Goal: Task Accomplishment & Management: Use online tool/utility

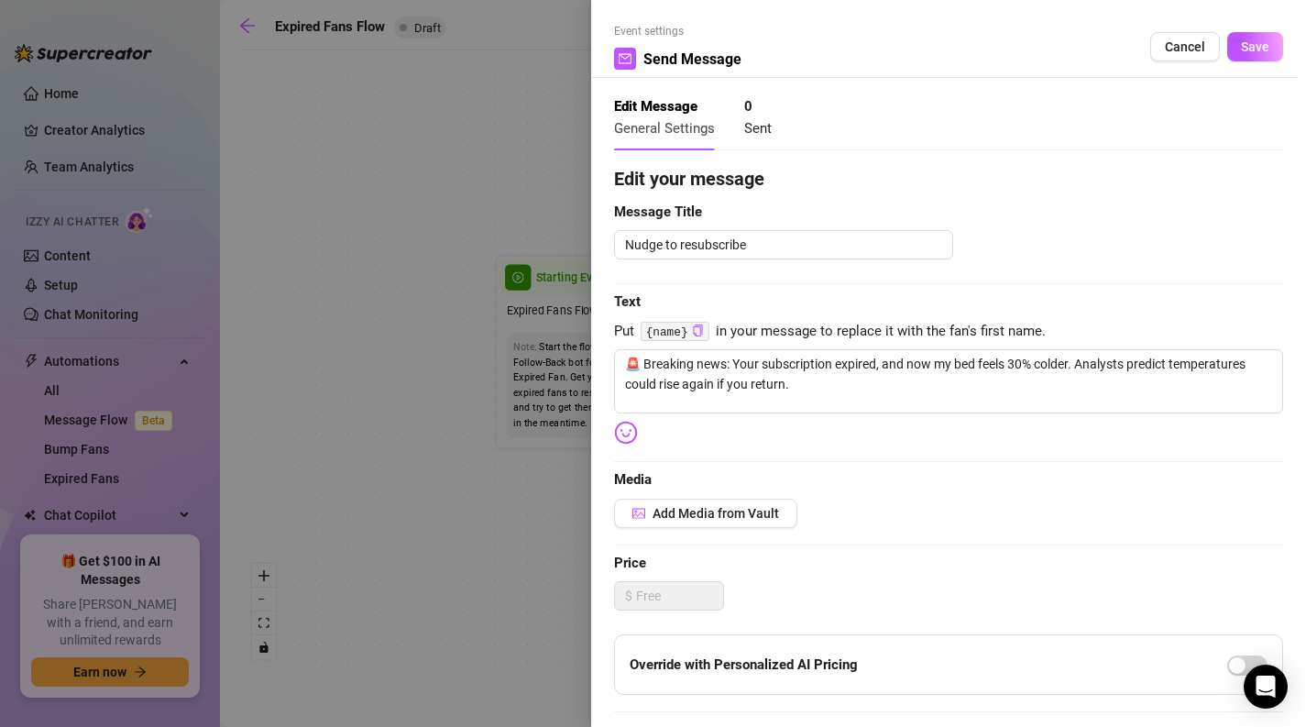
scroll to position [197, 0]
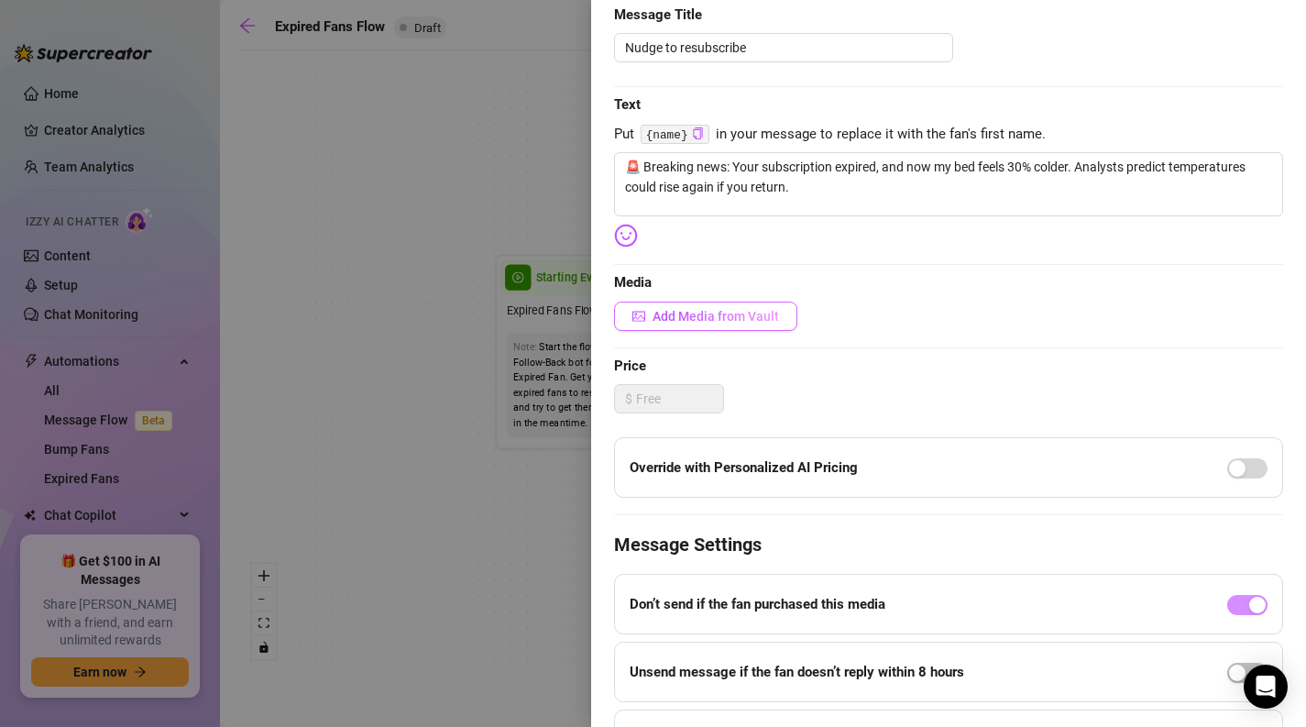
click at [749, 320] on span "Add Media from Vault" at bounding box center [716, 316] width 126 height 15
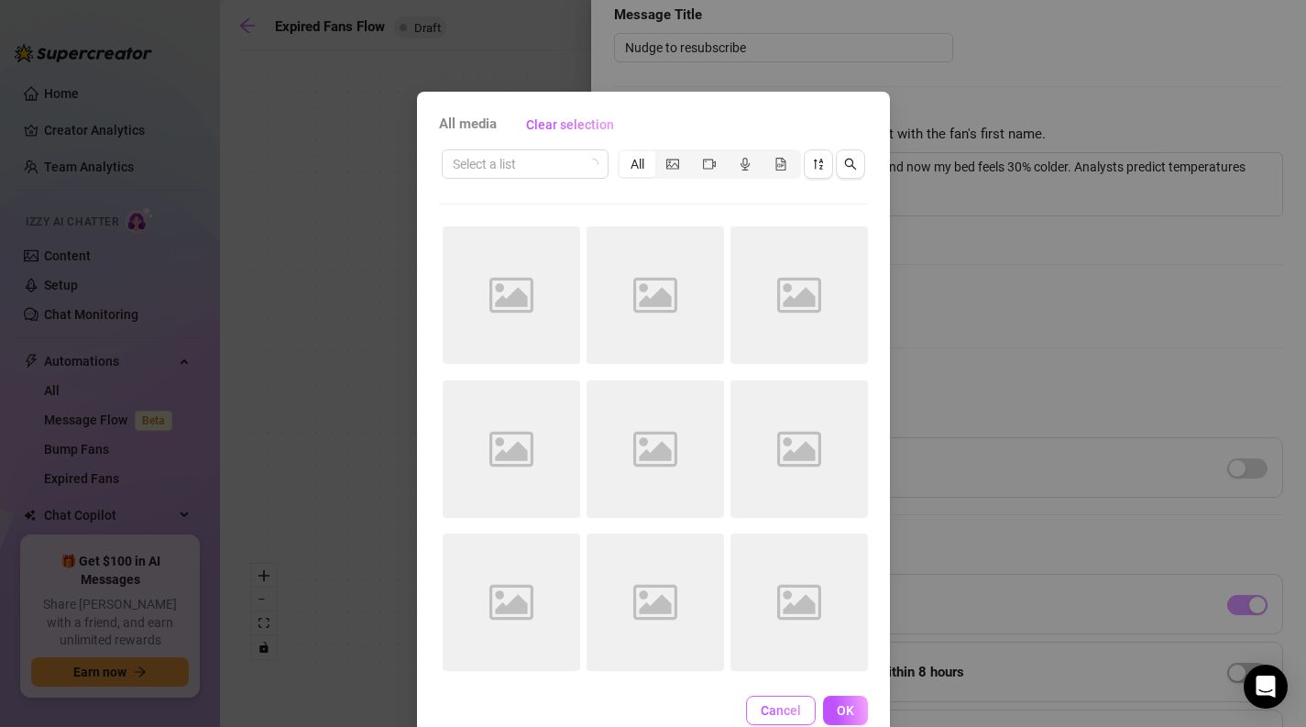
click at [767, 722] on button "Cancel" at bounding box center [781, 710] width 70 height 29
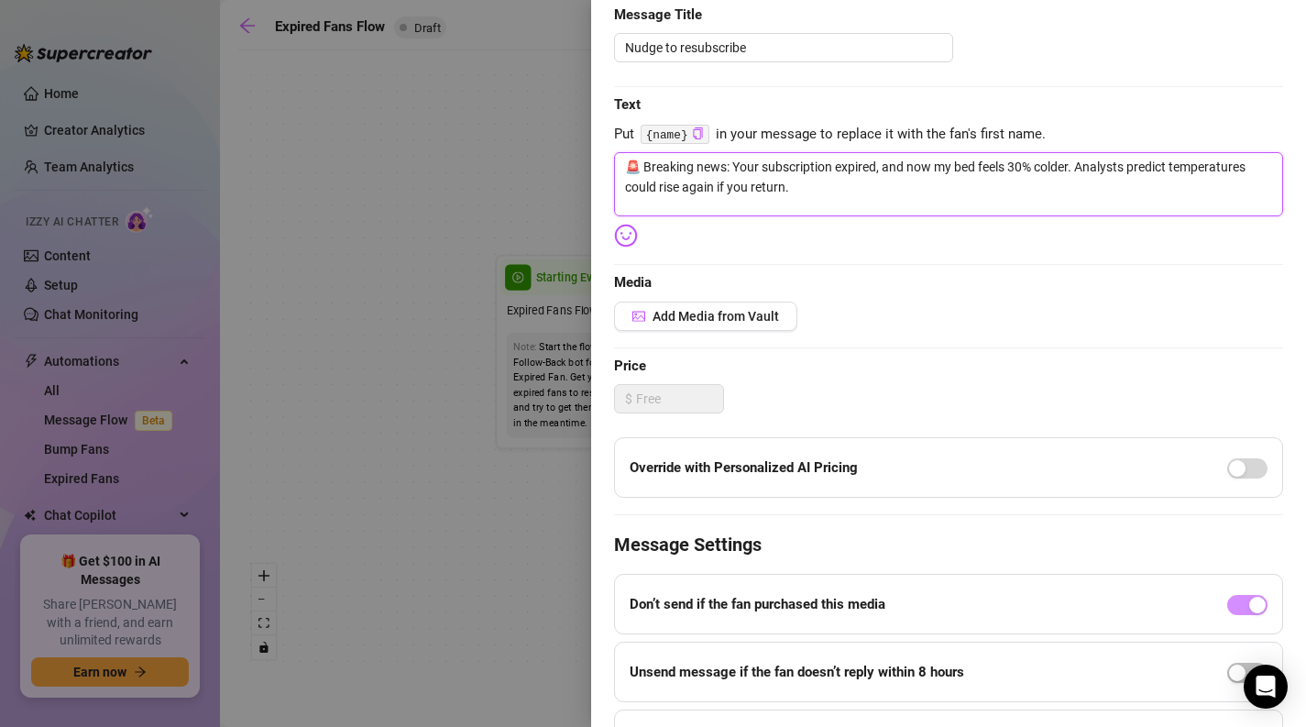
click at [1017, 170] on textarea "🚨 Breaking news: Your subscription expired, and now my bed feels 30% colder. An…" at bounding box center [948, 184] width 669 height 64
type textarea "🚨 Breaking news: Your subscription expired, and now my bed feels 0% colder. Ana…"
type textarea "🚨 Breaking news: Your subscription expired, and now my bed feels 90% colder. An…"
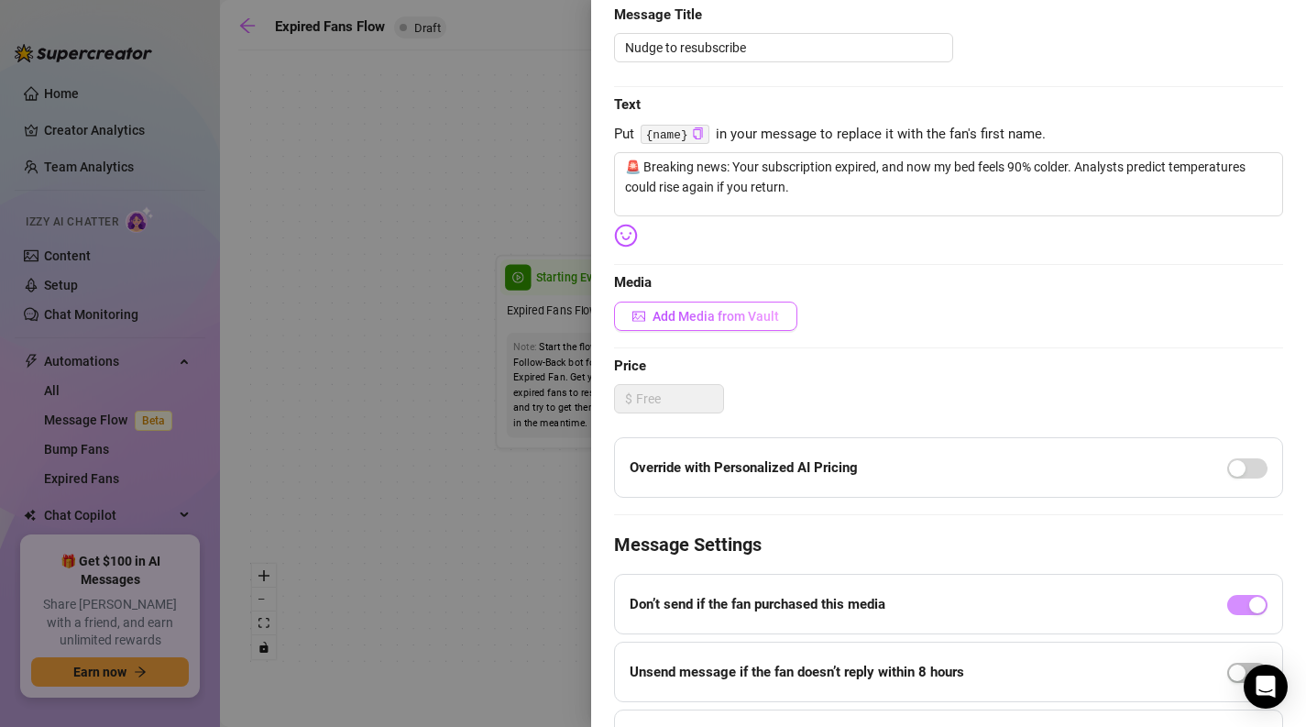
click at [715, 322] on span "Add Media from Vault" at bounding box center [716, 316] width 126 height 15
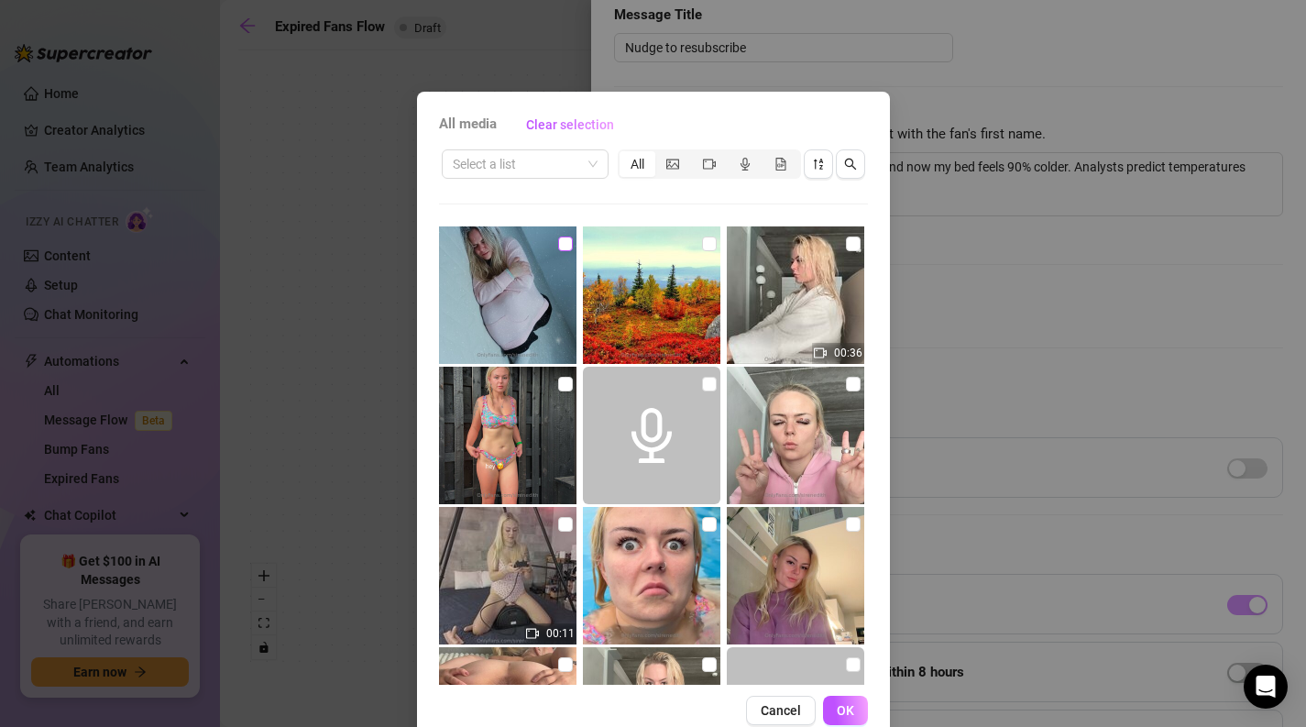
click at [563, 246] on input "checkbox" at bounding box center [565, 243] width 15 height 15
checkbox input "true"
click at [847, 706] on span "OK" at bounding box center [845, 710] width 17 height 15
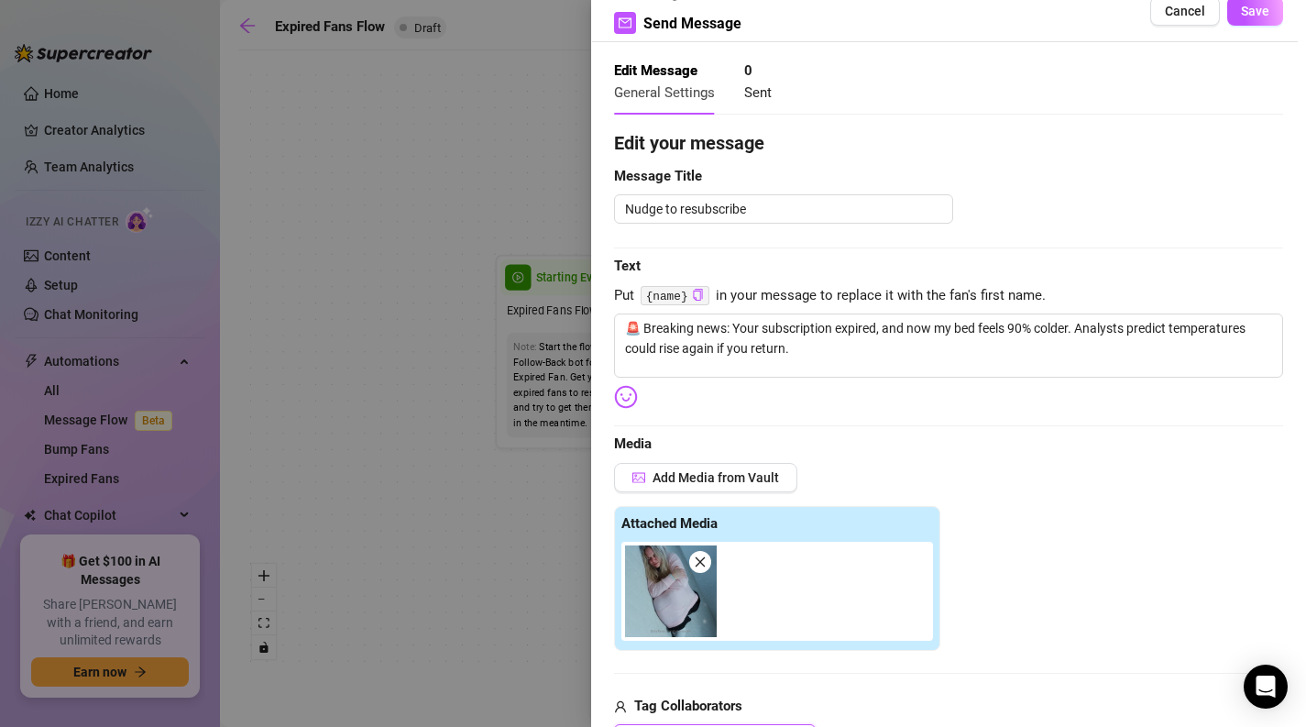
scroll to position [0, 0]
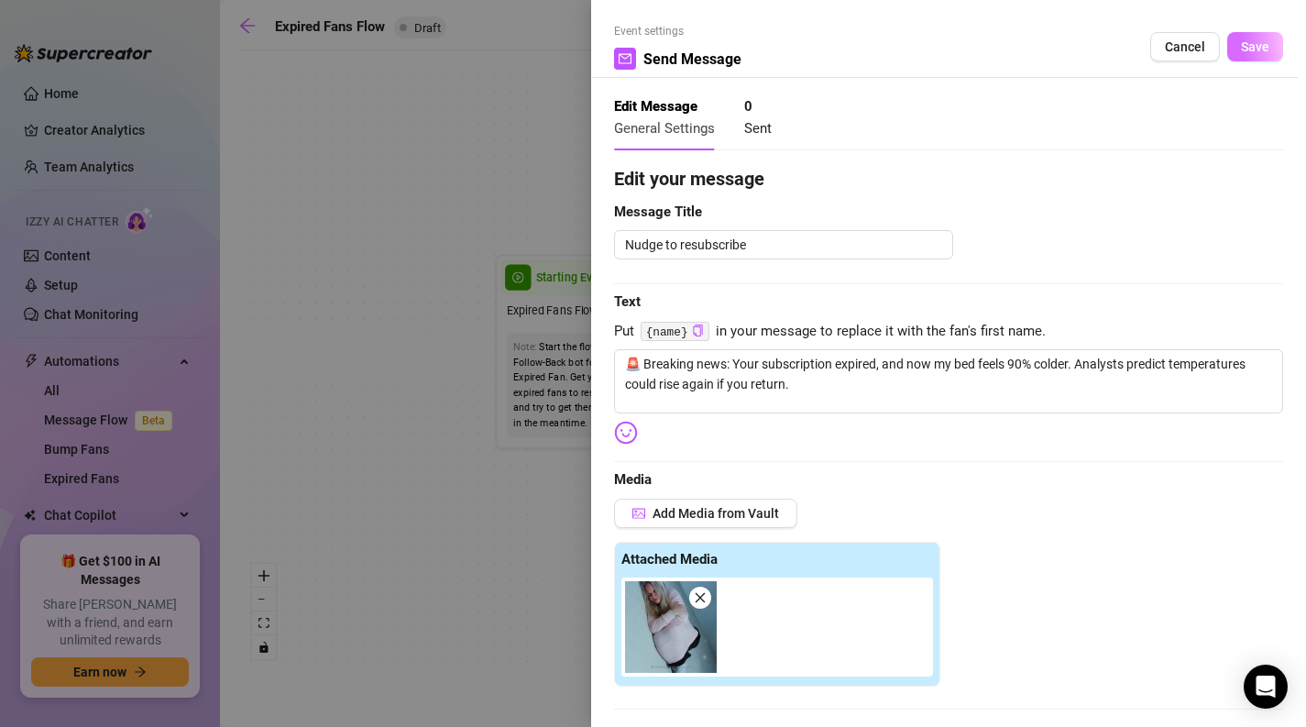
click at [1256, 48] on span "Save" at bounding box center [1255, 46] width 28 height 15
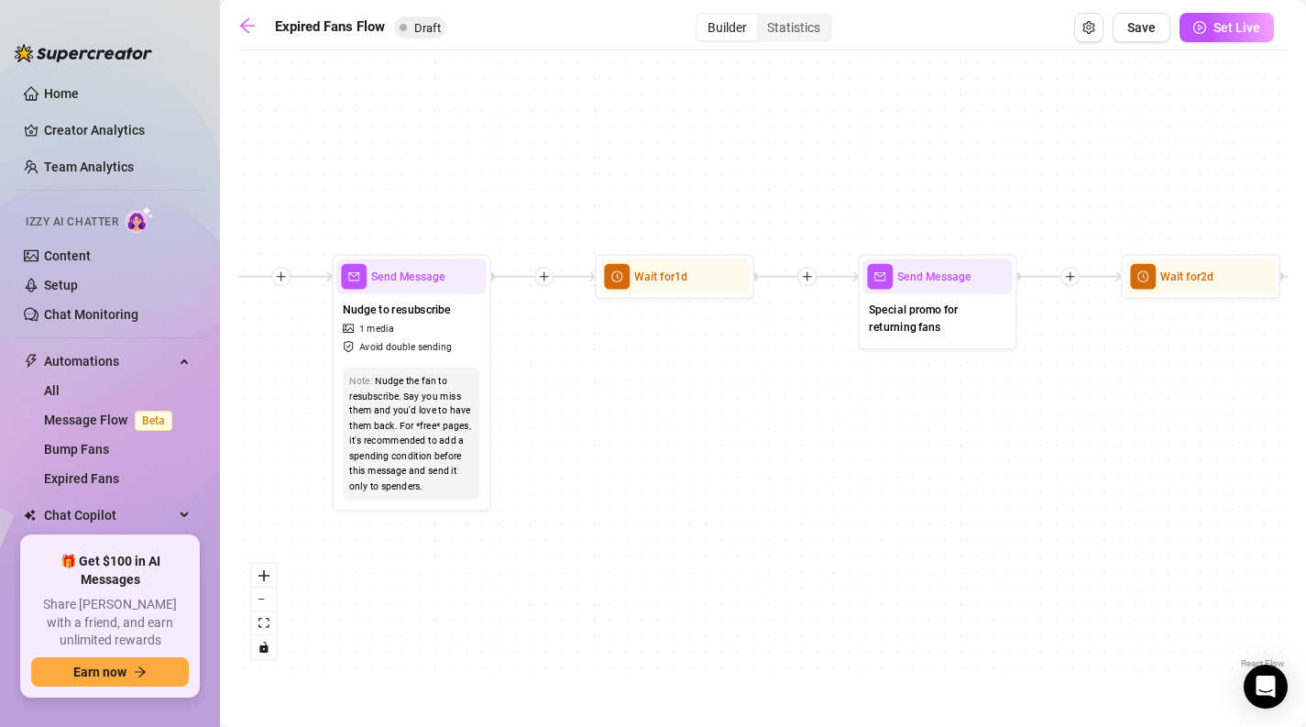
drag, startPoint x: 1146, startPoint y: 433, endPoint x: 708, endPoint y: 430, distance: 438.1
click at [708, 430] on div "If True If False Send Message Send Message Wait for 2d Merge Send Message Follo…" at bounding box center [762, 366] width 1049 height 613
click at [715, 237] on img at bounding box center [712, 236] width 13 height 13
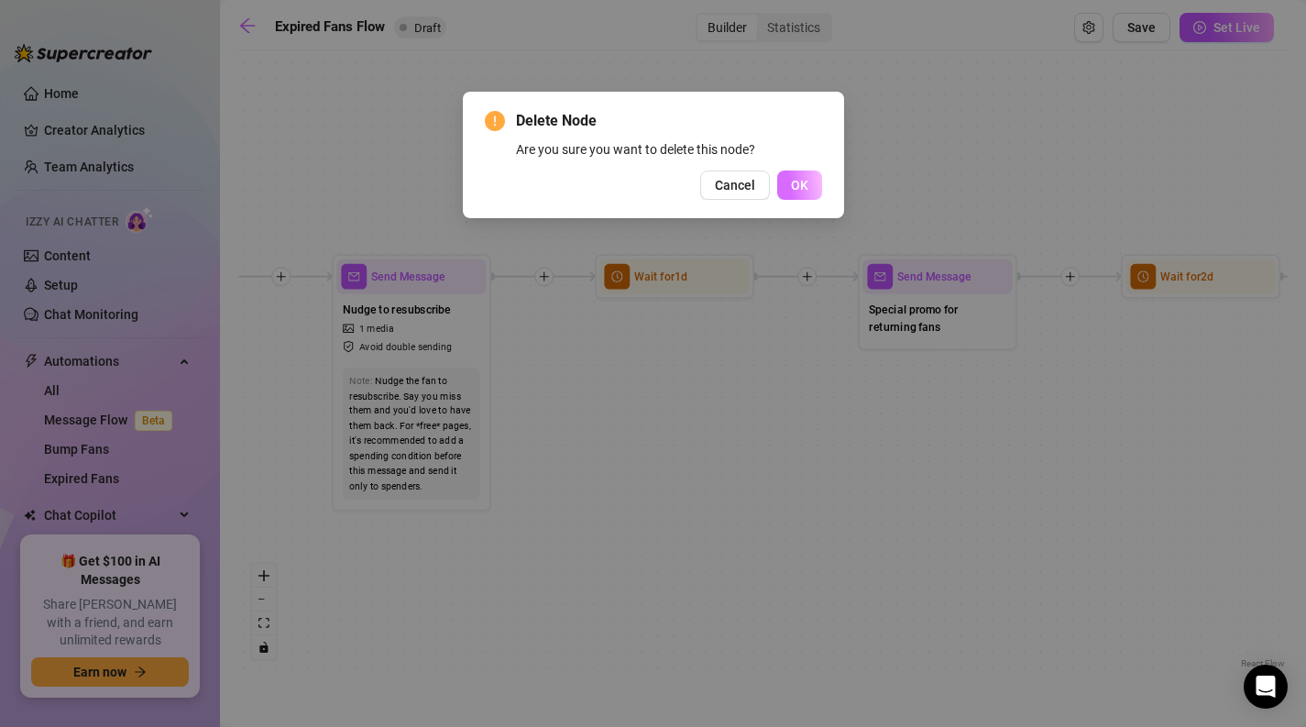
click at [791, 181] on span "OK" at bounding box center [799, 185] width 17 height 15
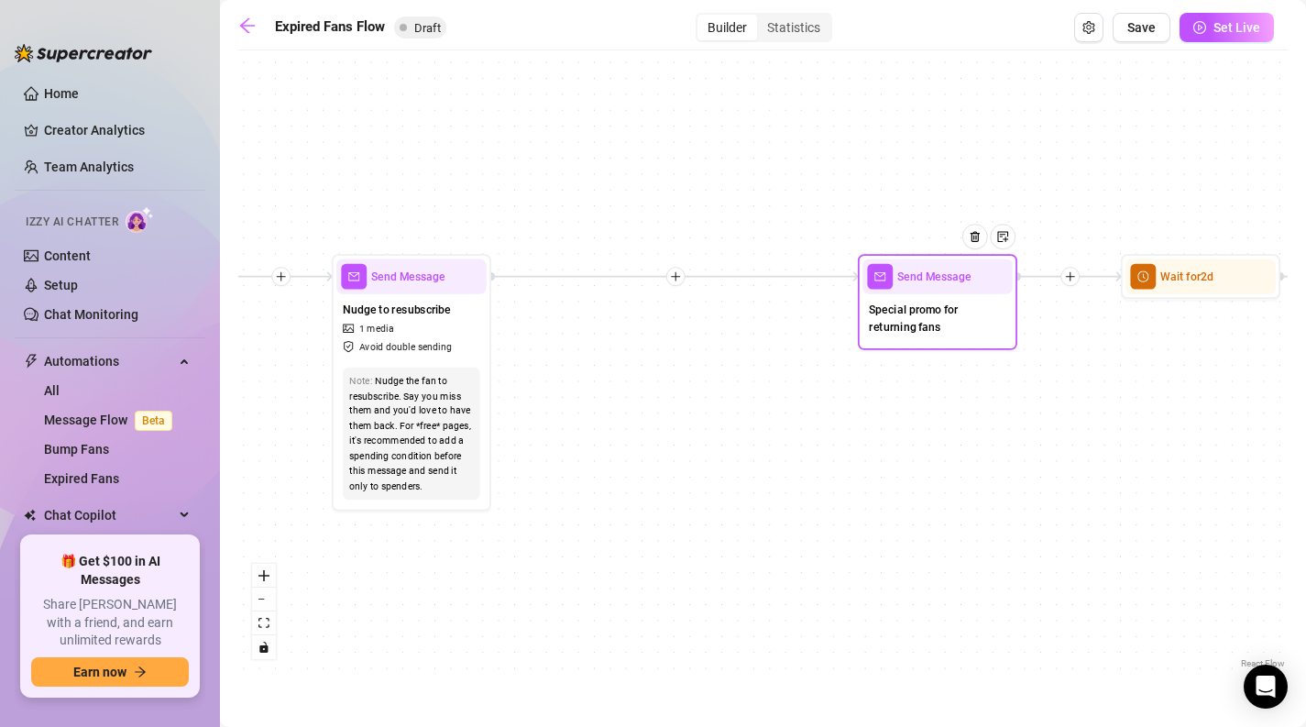
click at [954, 334] on span "Special promo for returning fans" at bounding box center [937, 318] width 137 height 35
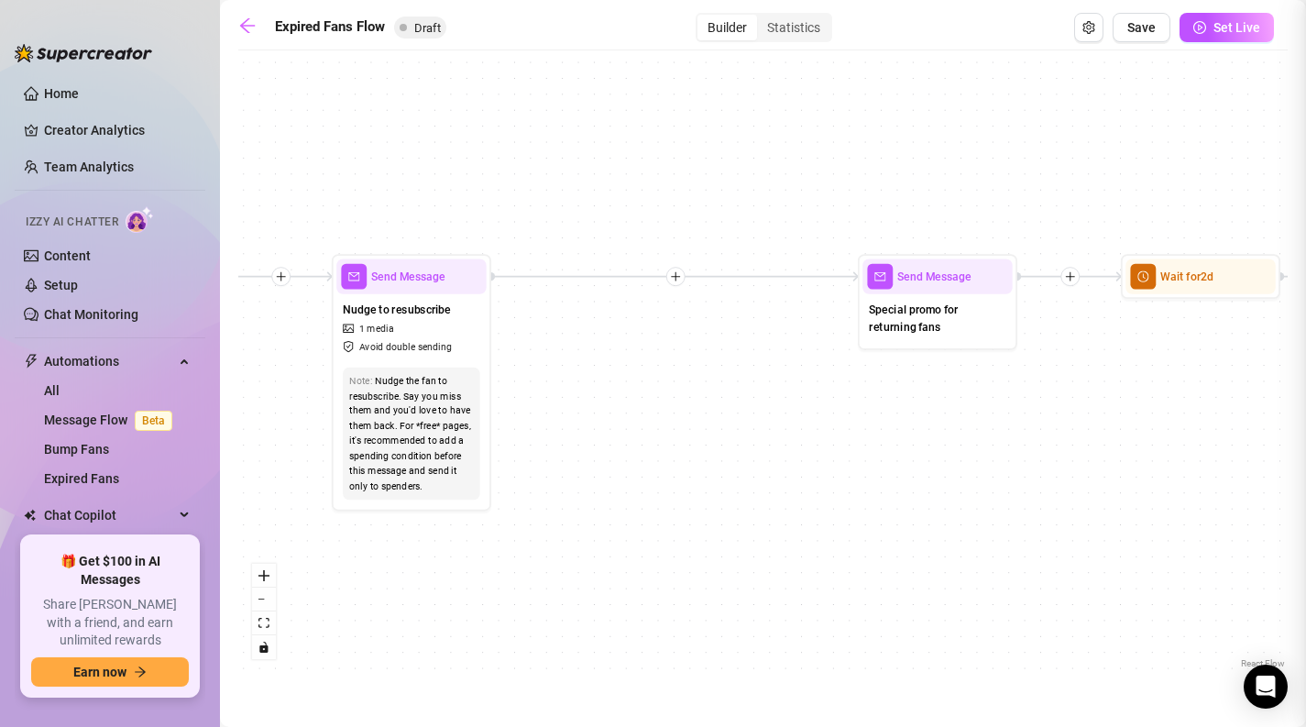
type textarea "Special promo for returning fans"
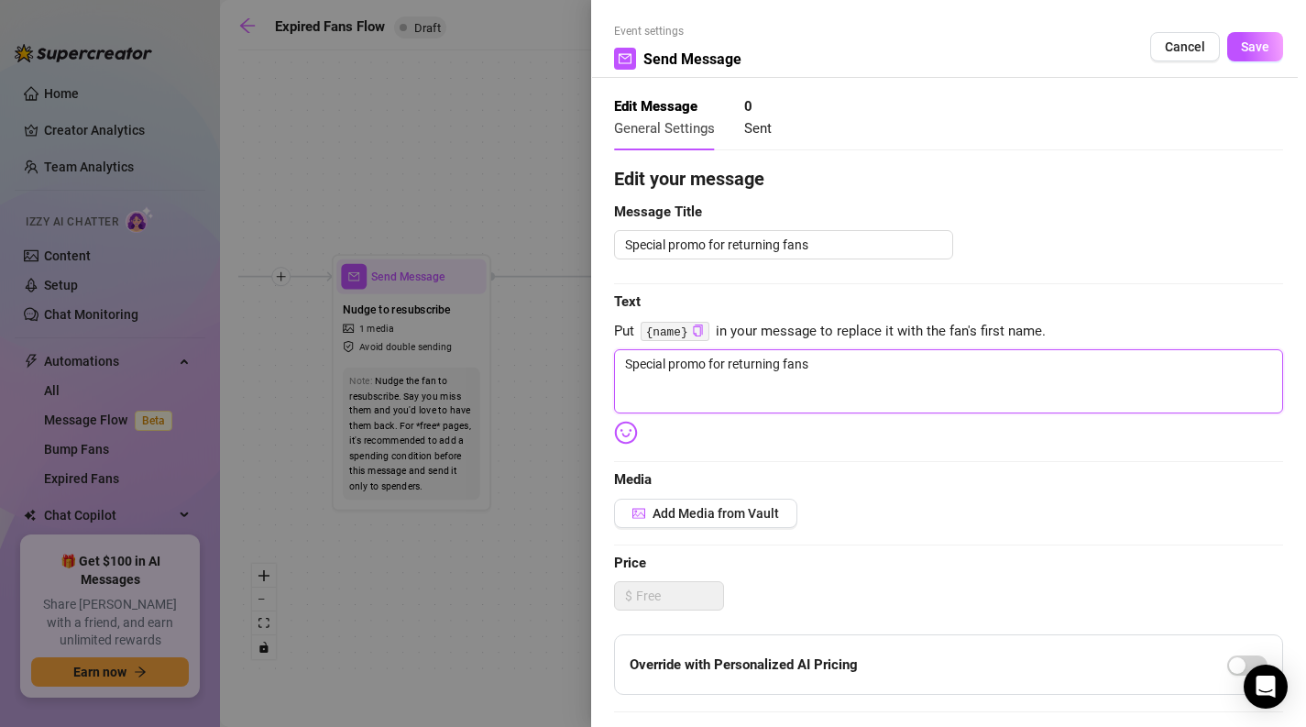
click at [911, 365] on textarea "Special promo for returning fans" at bounding box center [948, 381] width 669 height 64
drag, startPoint x: 877, startPoint y: 383, endPoint x: 579, endPoint y: 384, distance: 297.8
click at [579, 384] on div "Event settings Send Message Cancel Save Edit Message General Settings 0 Sent Ed…" at bounding box center [653, 363] width 1306 height 727
type textarea "Write your message here"
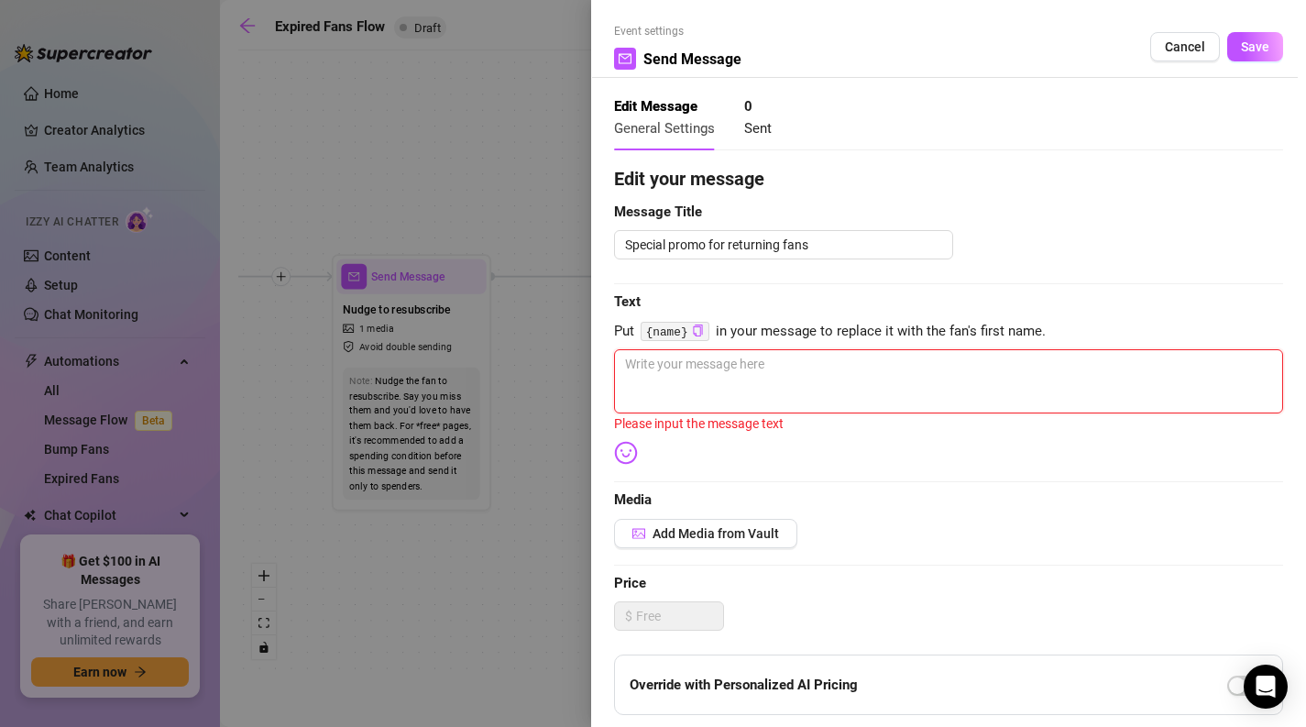
type textarea "R"
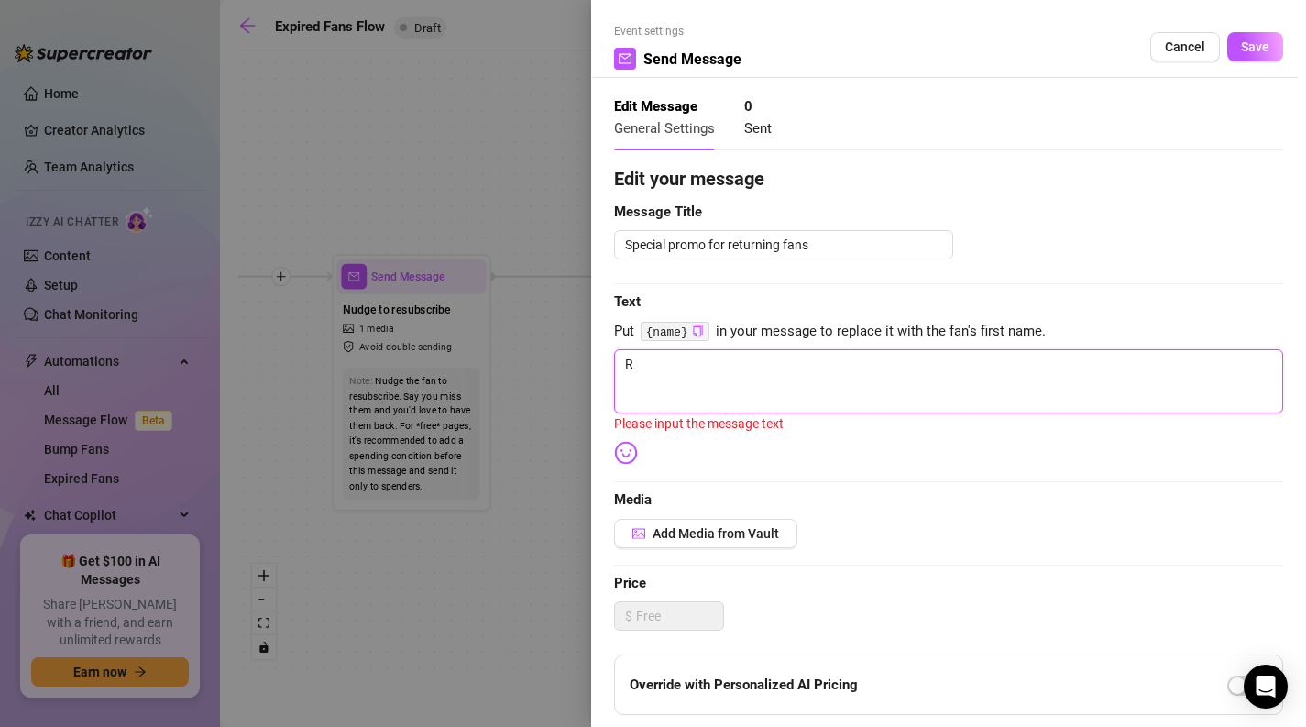
type textarea "Re"
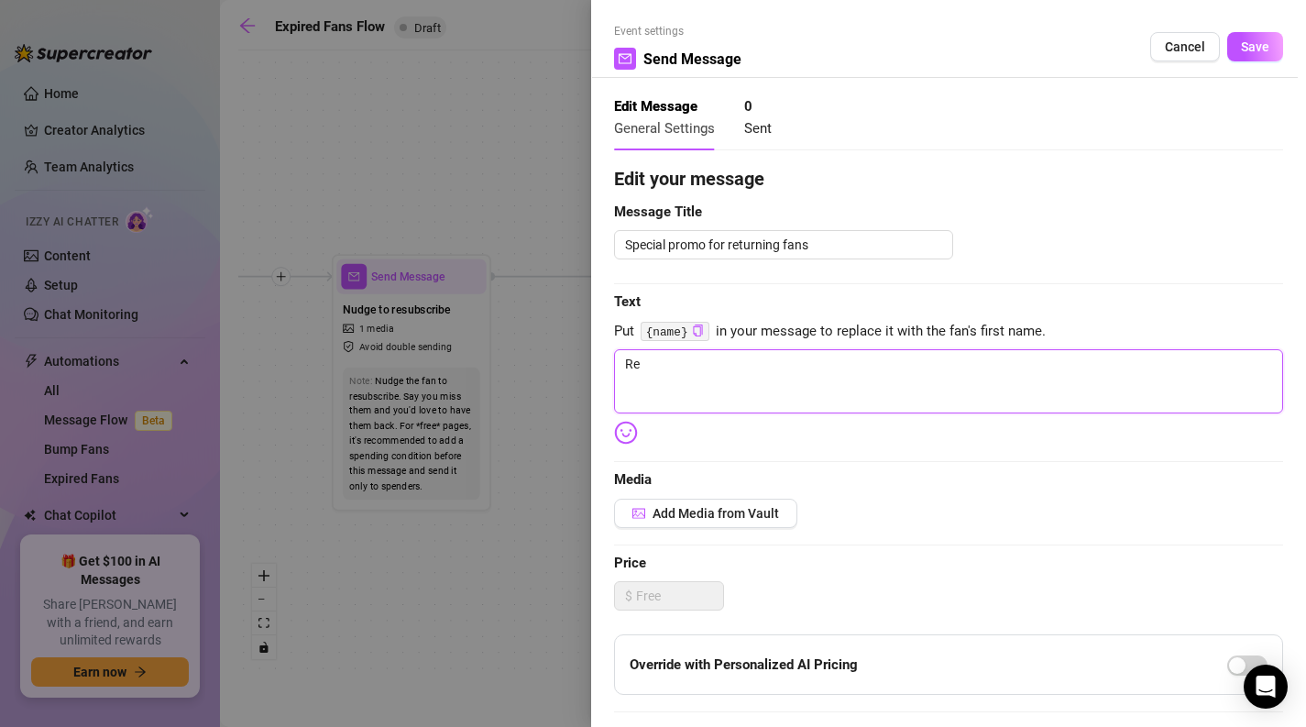
type textarea "Ret"
type textarea "Retu"
type textarea "Retur"
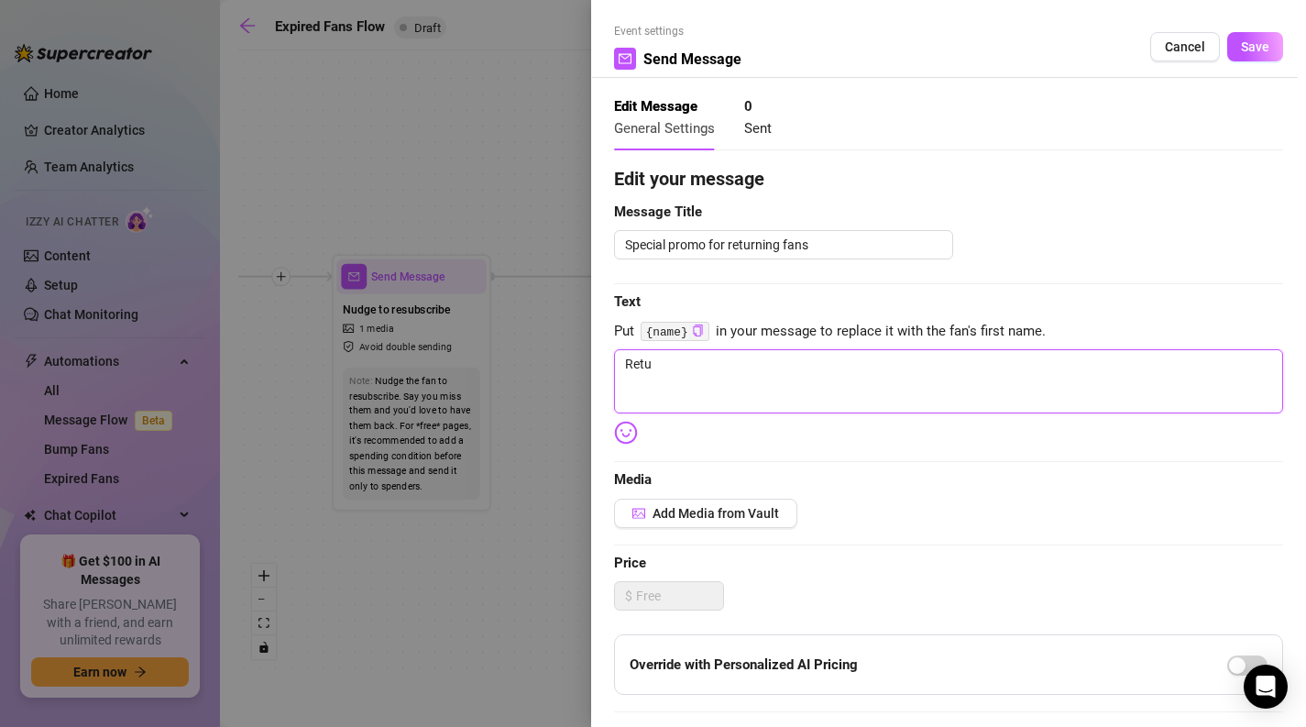
type textarea "Retur"
type textarea "Return"
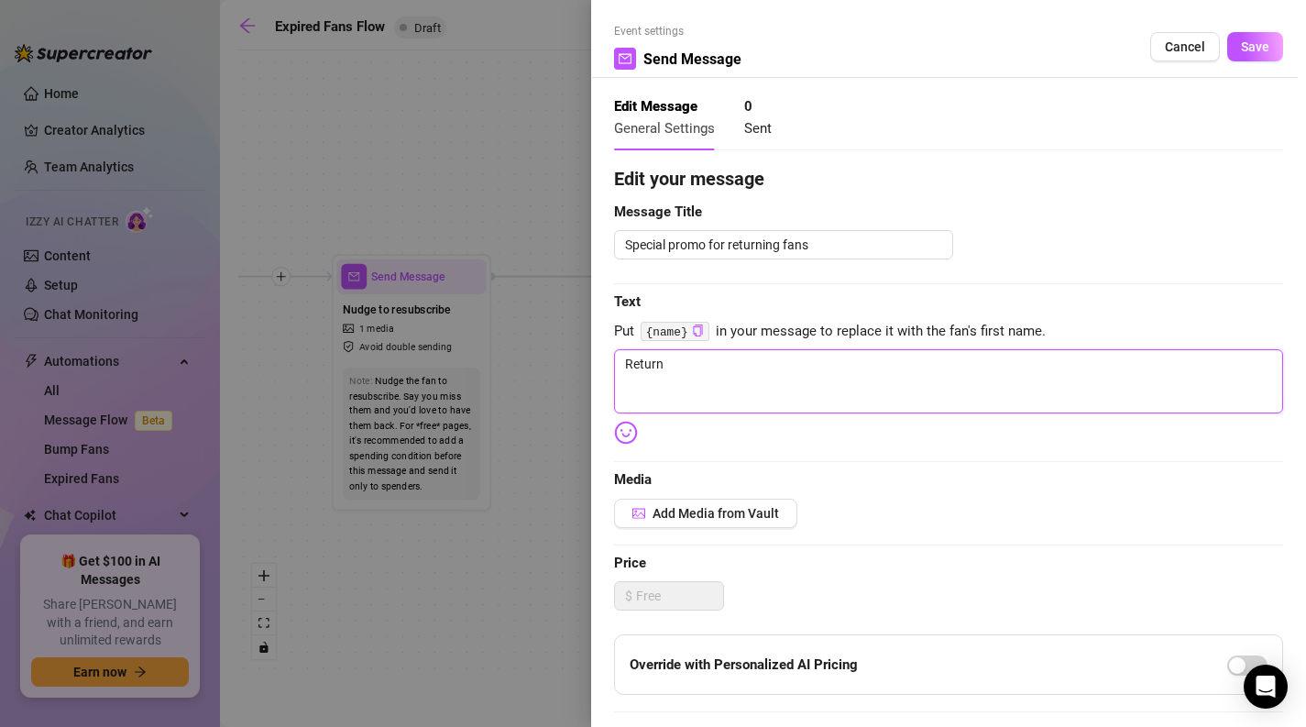
type textarea "Return"
type textarea "Return t"
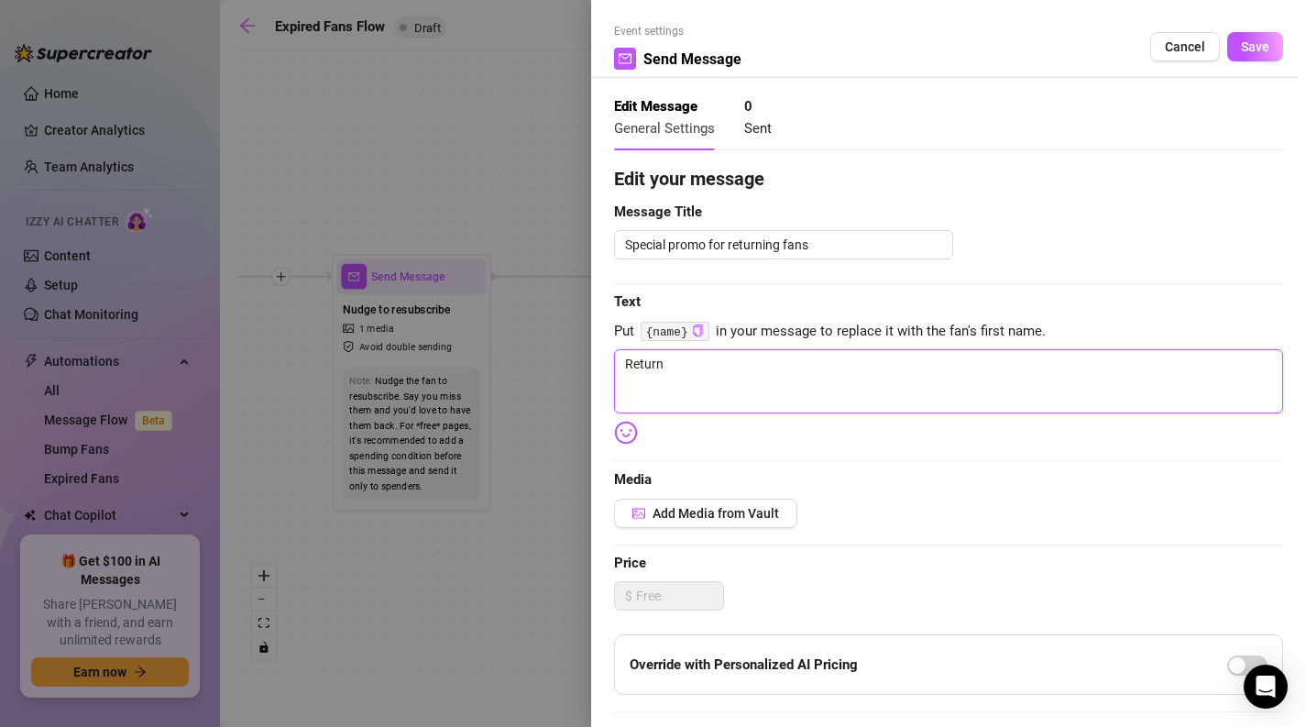
type textarea "Return t"
type textarea "Return to"
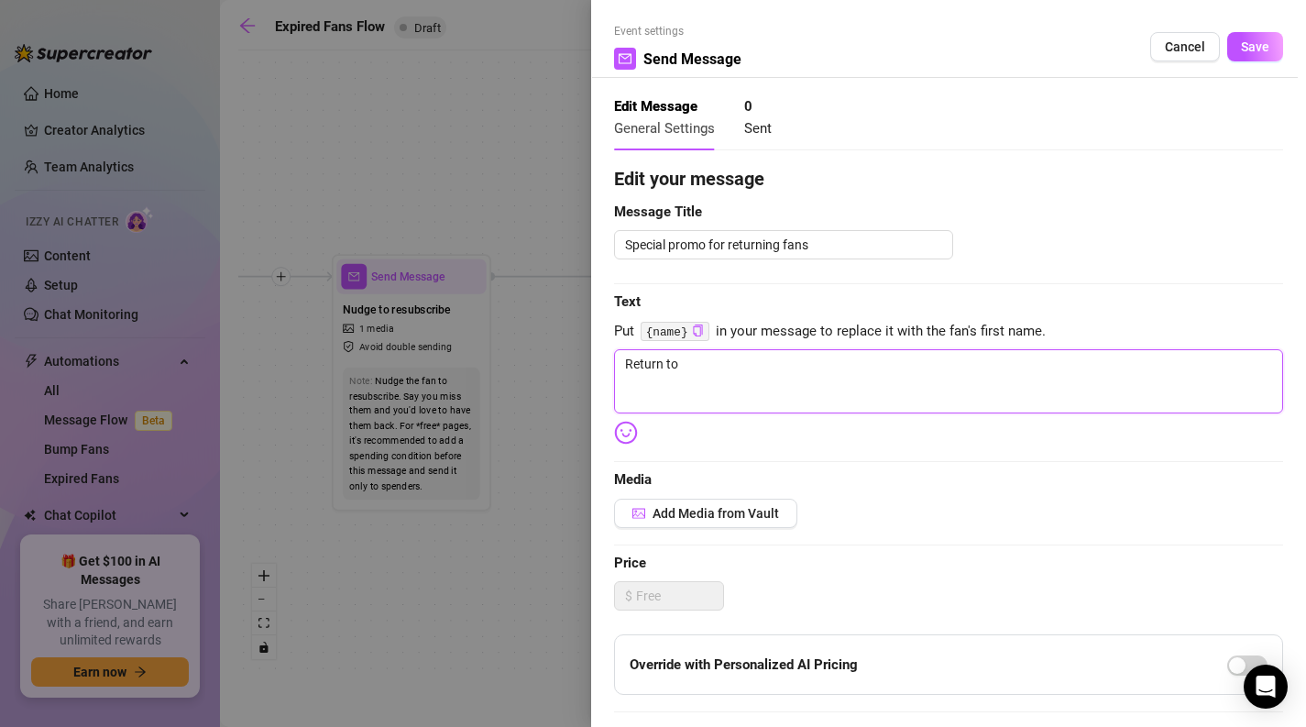
type textarea "Return to m"
type textarea "Return to me"
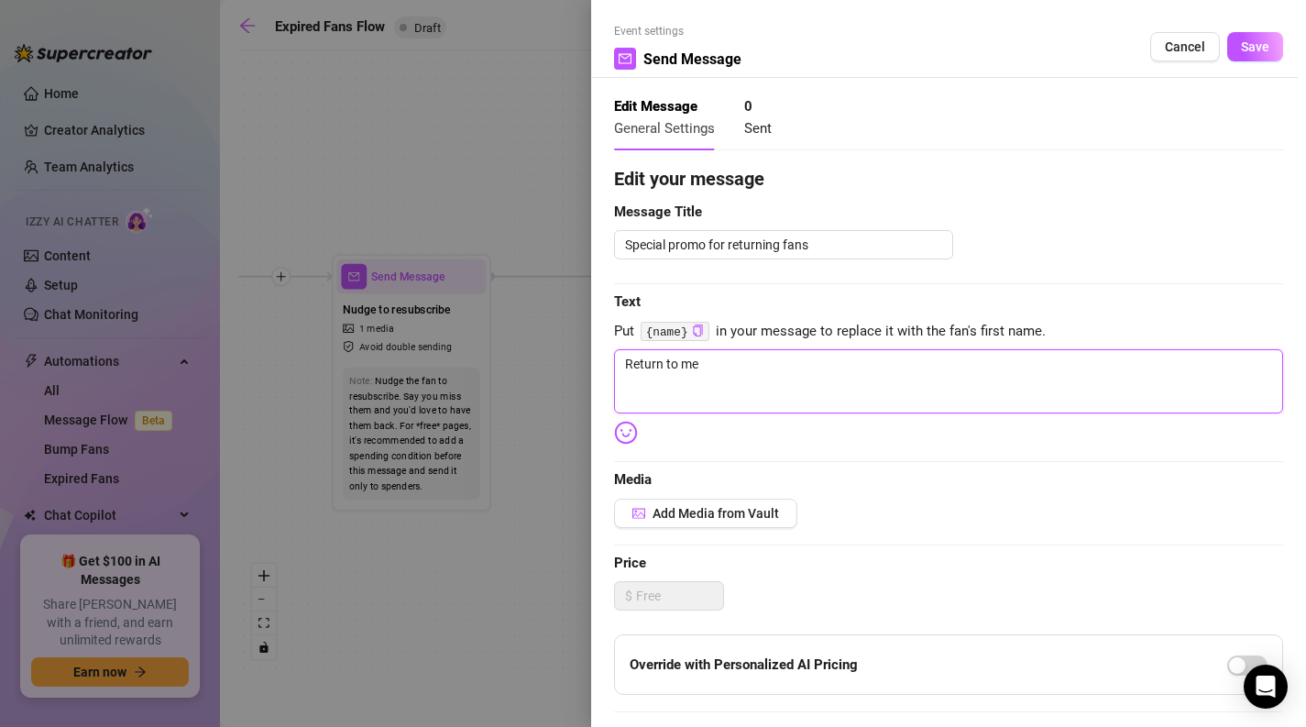
type textarea "Return to me"
paste textarea "[URL][DOMAIN_NAME]"
type textarea "Return to me [URL][DOMAIN_NAME]"
